Goal: Find contact information: Find contact information

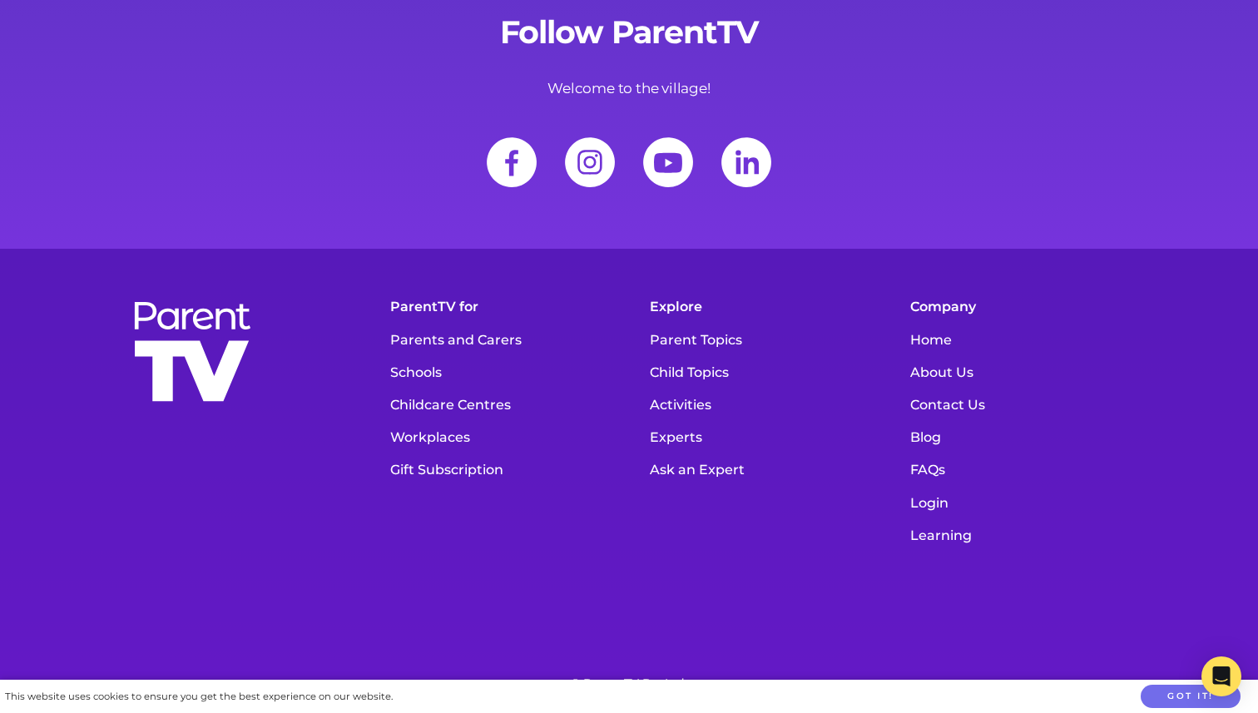
scroll to position [22787, 0]
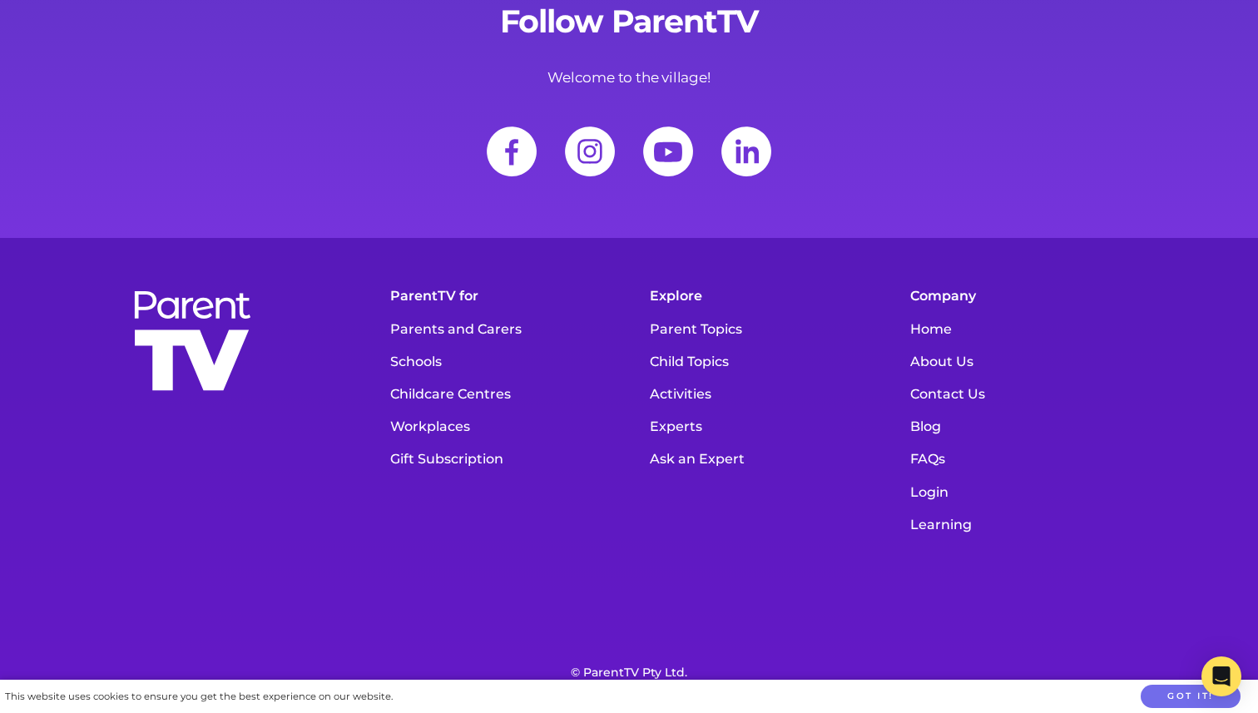
click at [967, 378] on link "Contact Us" at bounding box center [1019, 394] width 235 height 32
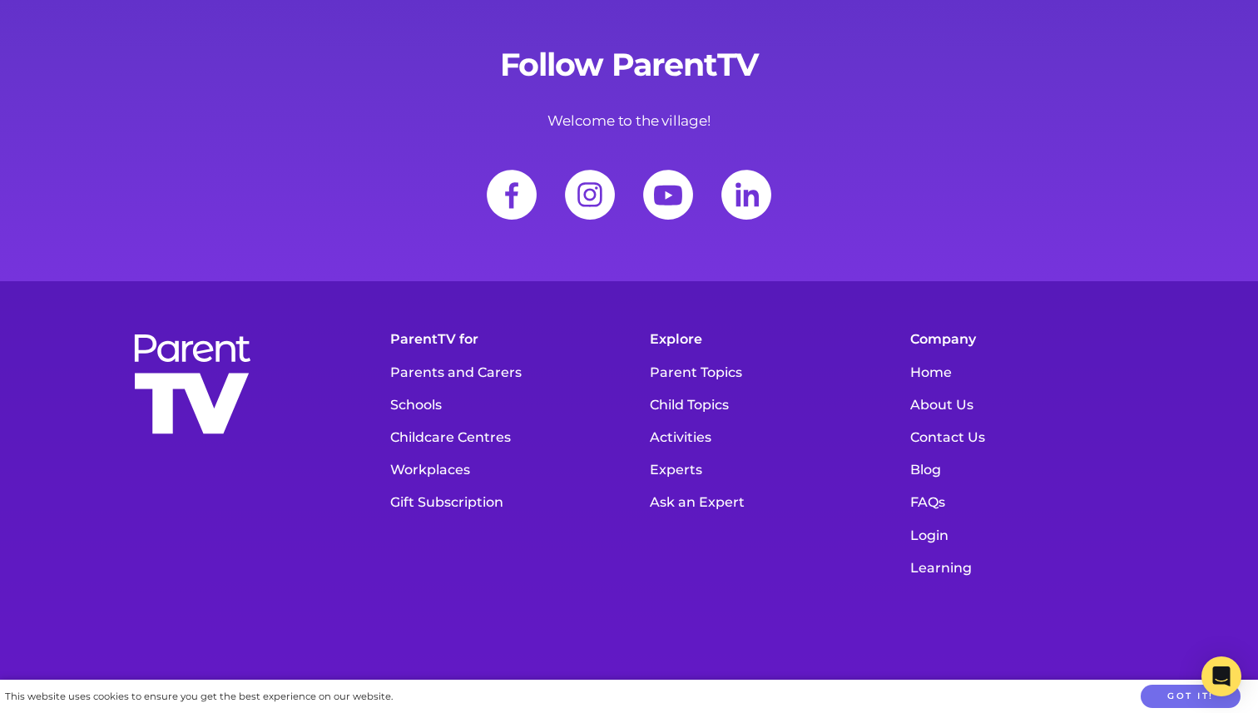
scroll to position [22830, 0]
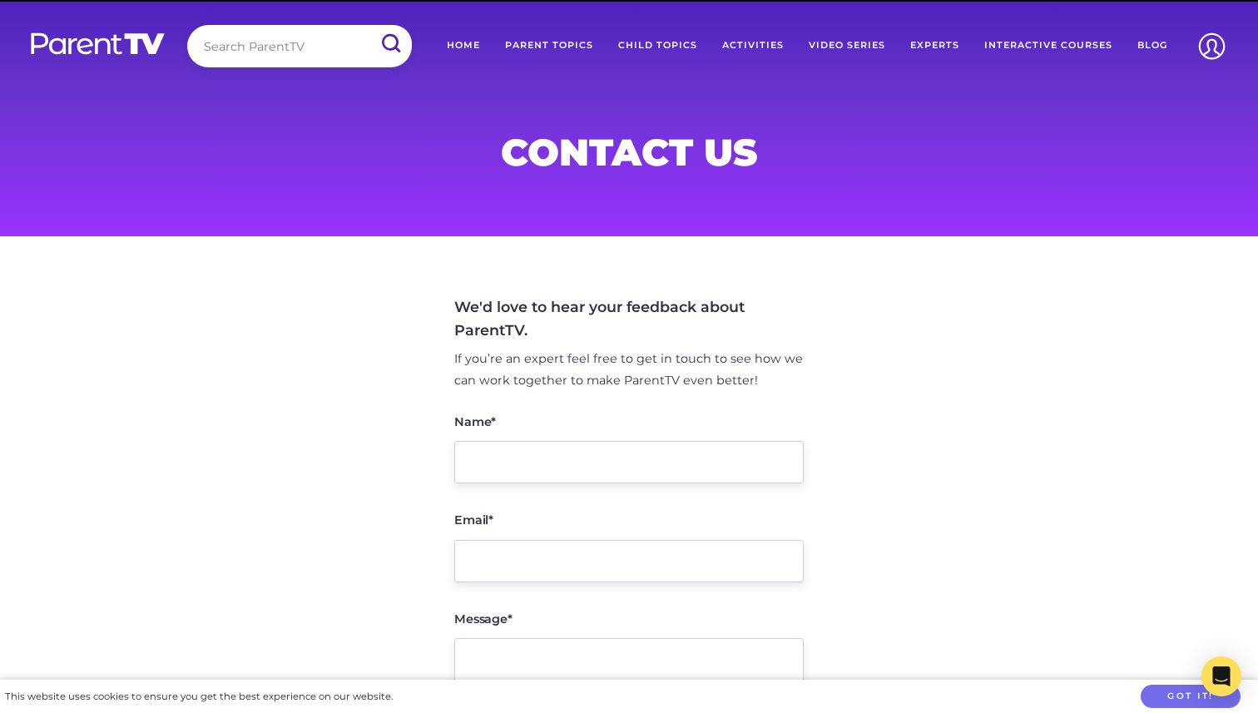
scroll to position [434, 0]
